Goal: Browse casually

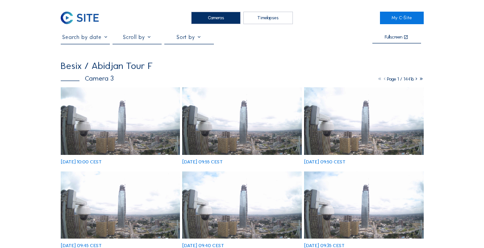
click at [228, 21] on div "Cameras" at bounding box center [216, 18] width 50 height 13
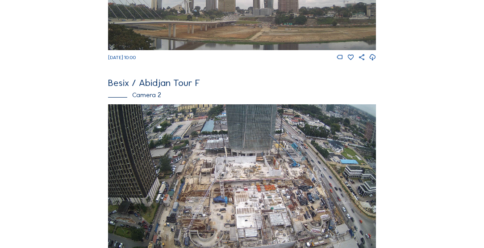
scroll to position [204, 0]
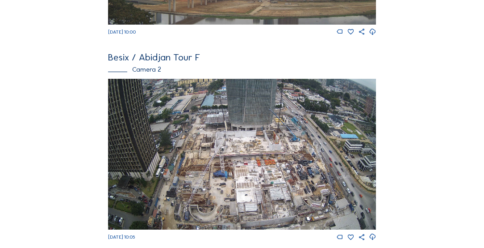
click at [292, 122] on img at bounding box center [242, 154] width 268 height 151
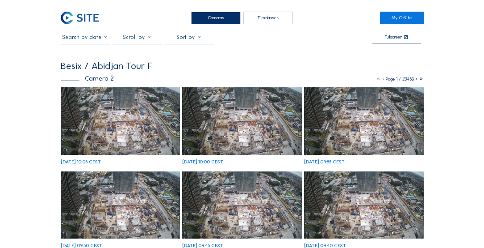
click at [145, 115] on img at bounding box center [120, 120] width 119 height 67
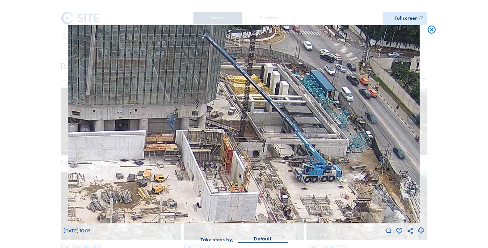
drag, startPoint x: 320, startPoint y: 87, endPoint x: 277, endPoint y: 120, distance: 54.9
click at [277, 120] on img at bounding box center [244, 124] width 352 height 198
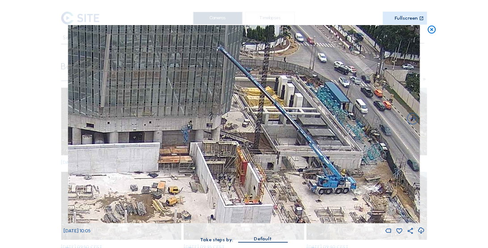
drag, startPoint x: 292, startPoint y: 113, endPoint x: 297, endPoint y: 116, distance: 5.8
click at [297, 116] on img at bounding box center [244, 124] width 352 height 198
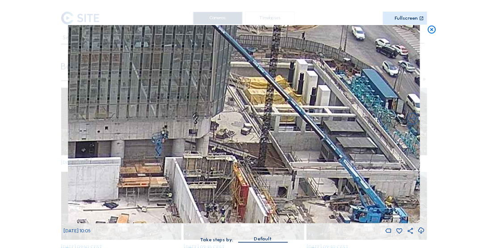
drag, startPoint x: 270, startPoint y: 121, endPoint x: 288, endPoint y: 128, distance: 19.4
click at [289, 129] on img at bounding box center [244, 124] width 352 height 198
